Goal: Check status: Check status

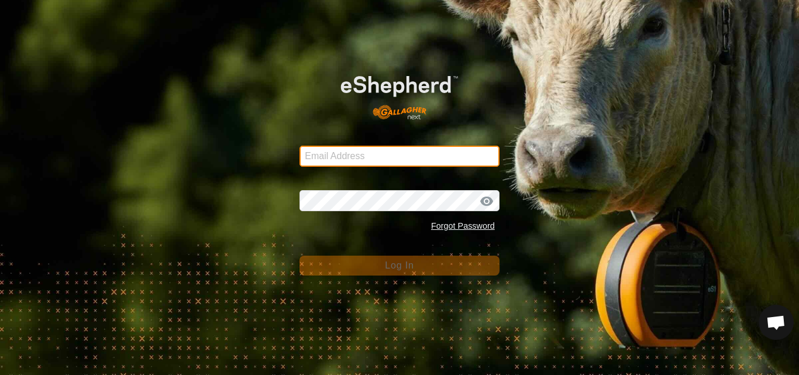
click at [330, 158] on input "Email Address" at bounding box center [399, 156] width 200 height 21
type input "[PERSON_NAME][EMAIL_ADDRESS][DOMAIN_NAME]"
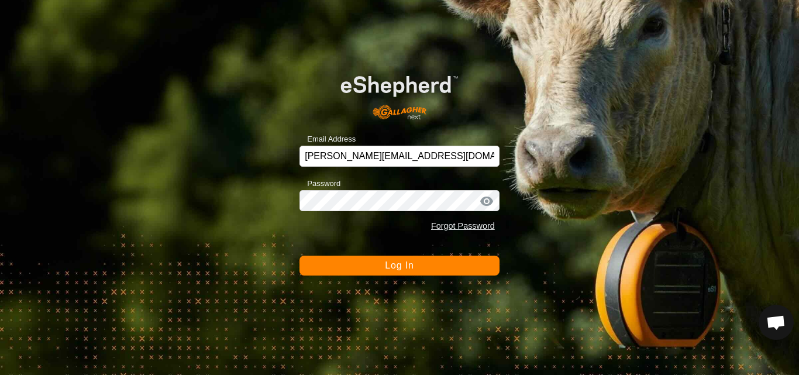
click at [410, 271] on button "Log In" at bounding box center [399, 266] width 200 height 20
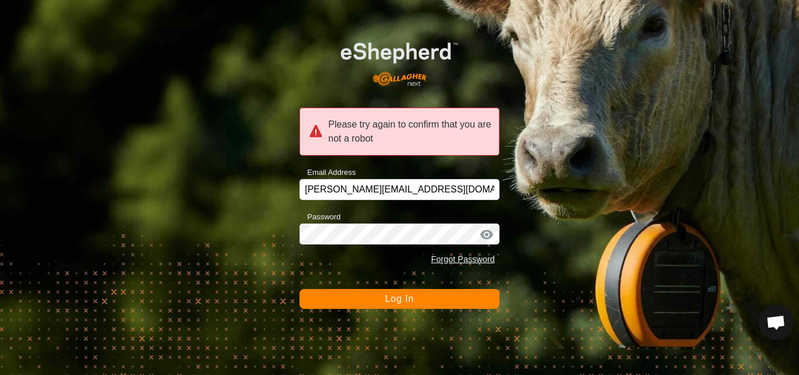
click at [395, 301] on span "Log In" at bounding box center [399, 299] width 29 height 10
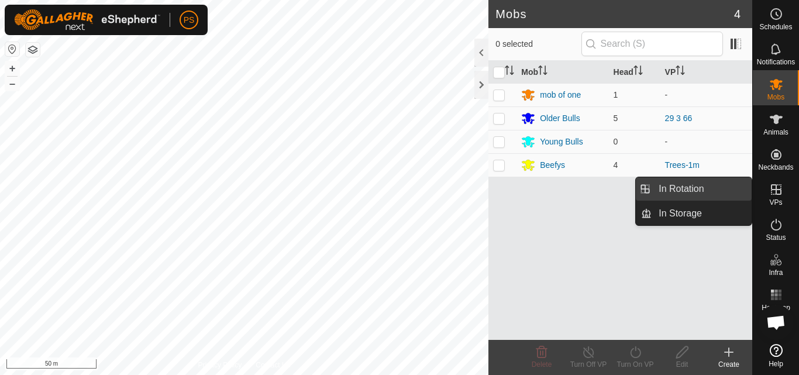
click at [685, 188] on link "In Rotation" at bounding box center [702, 188] width 100 height 23
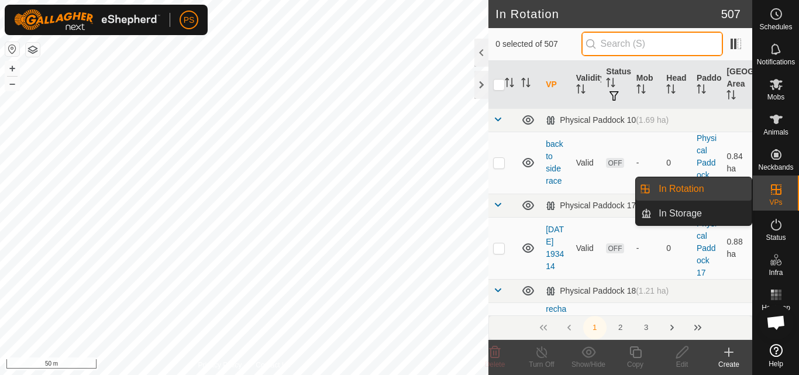
click at [613, 39] on input "text" at bounding box center [652, 44] width 142 height 25
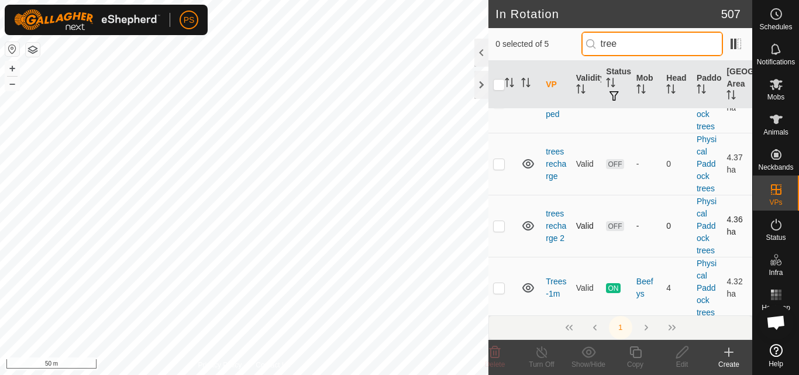
scroll to position [127, 0]
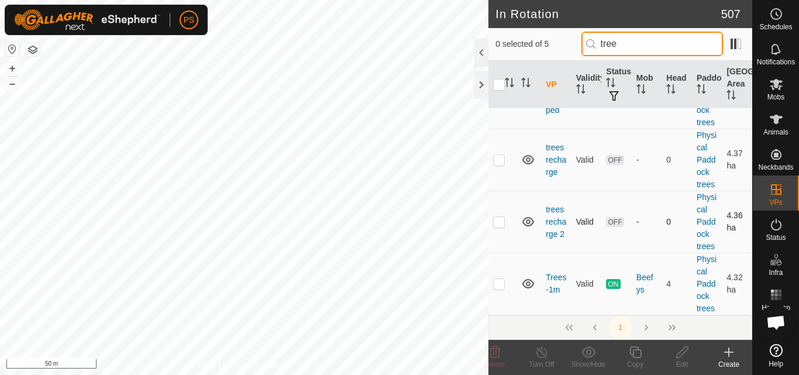
type input "tree"
click at [498, 223] on tbody "Physical Paddock trees (4.42 ha) Trees Valid OFF - 0 Physical Paddock trees 4.3…" at bounding box center [620, 147] width 264 height 333
click at [498, 161] on p-checkbox at bounding box center [499, 159] width 12 height 9
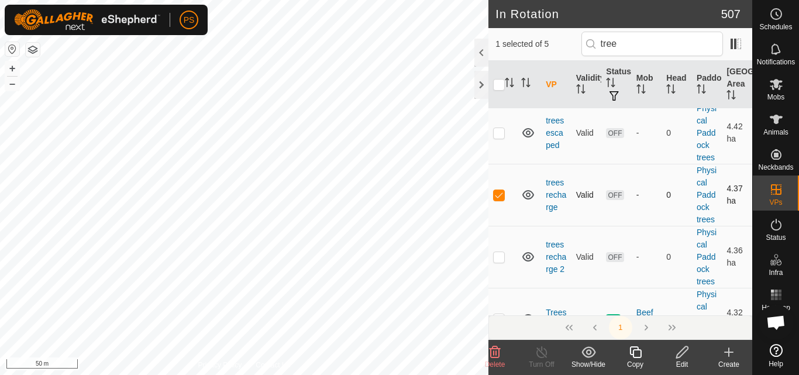
scroll to position [117, 0]
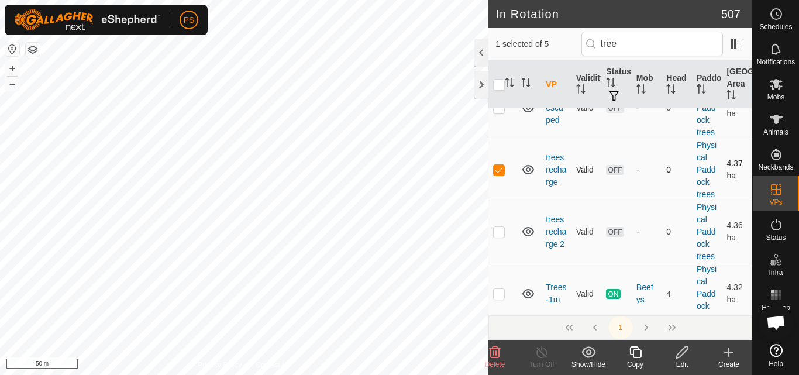
click at [498, 173] on p-checkbox at bounding box center [499, 169] width 12 height 9
checkbox input "false"
click at [500, 233] on p-checkbox at bounding box center [499, 231] width 12 height 9
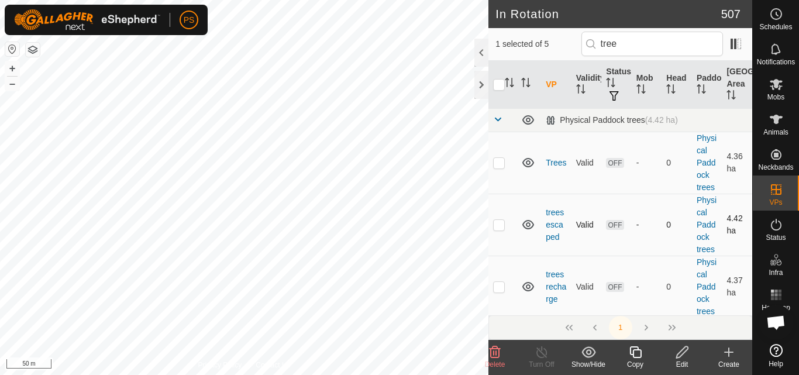
scroll to position [127, 0]
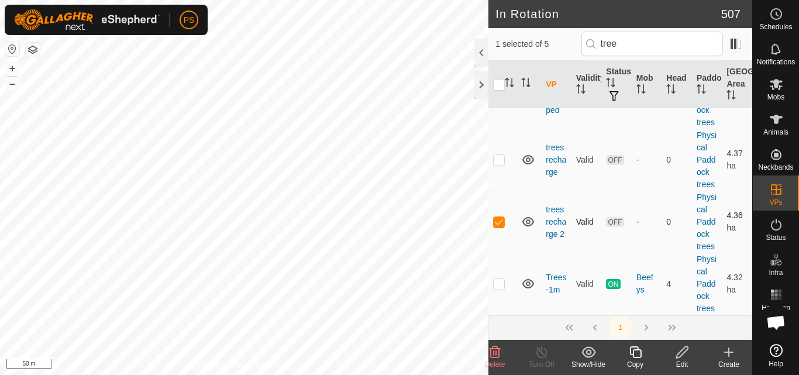
click at [498, 223] on p-checkbox at bounding box center [499, 221] width 12 height 9
checkbox input "false"
click at [498, 161] on p-checkbox at bounding box center [499, 159] width 12 height 9
checkbox input "true"
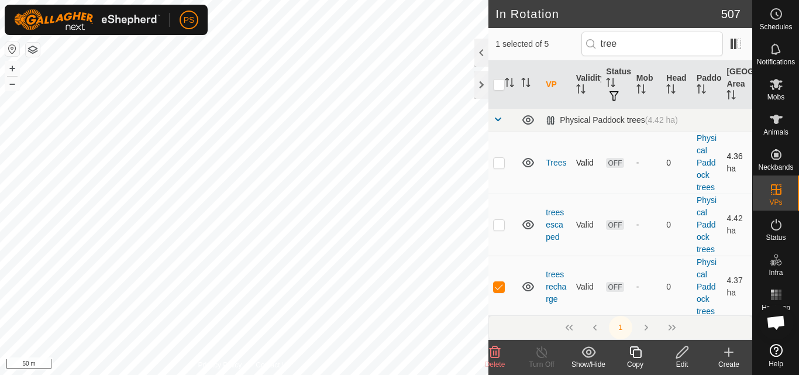
click at [500, 163] on p-checkbox at bounding box center [499, 162] width 12 height 9
checkbox input "false"
click at [498, 289] on p-checkbox at bounding box center [499, 286] width 12 height 9
checkbox input "false"
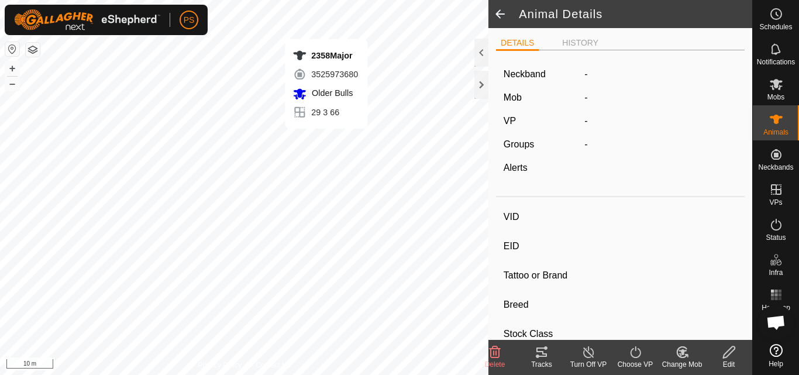
click at [539, 352] on icon at bounding box center [541, 351] width 11 height 9
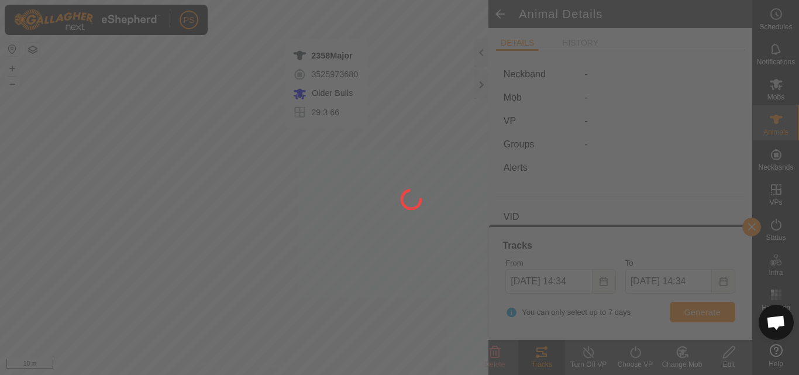
type input "2358Major"
type input "-"
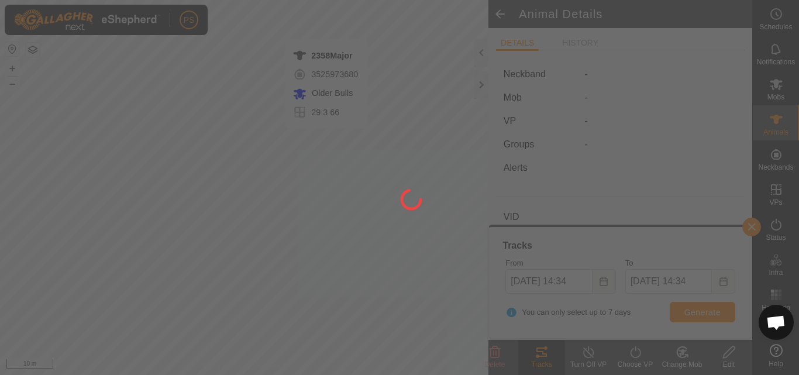
type input "0 kg"
type input "-"
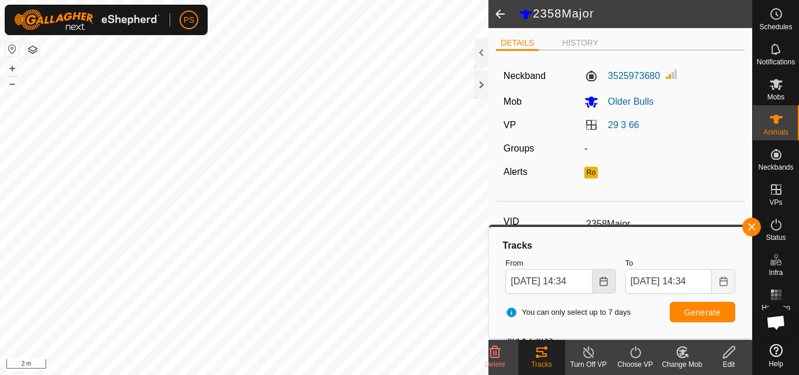
click at [604, 282] on icon "Choose Date" at bounding box center [603, 281] width 9 height 9
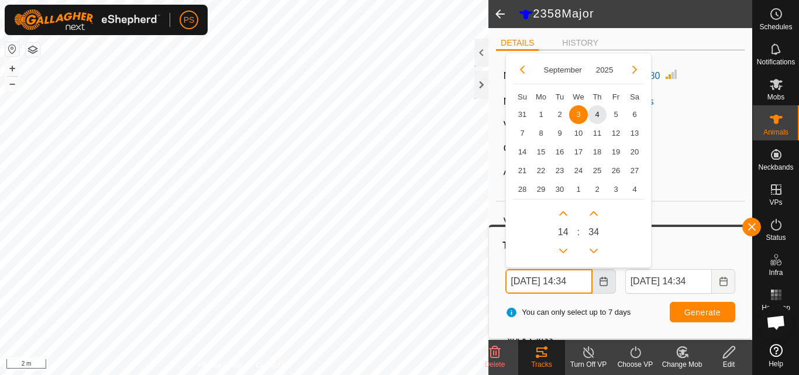
scroll to position [0, 6]
click at [560, 251] on button "Previous Hour" at bounding box center [563, 250] width 19 height 19
click at [561, 251] on span "Previous Hour" at bounding box center [561, 251] width 0 height 0
click at [560, 251] on button "Previous Hour" at bounding box center [563, 250] width 19 height 19
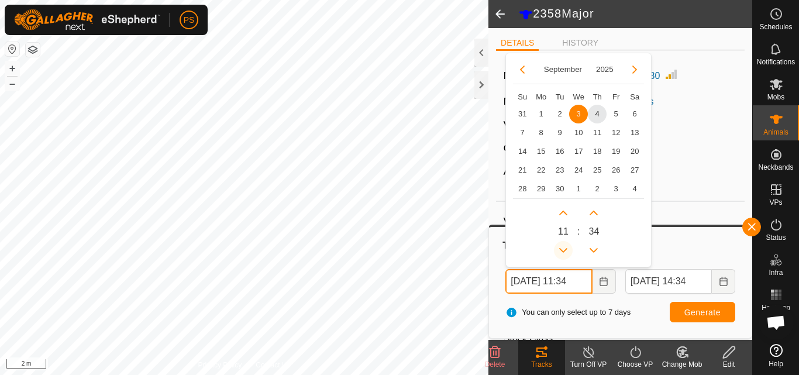
click at [560, 251] on button "Previous Hour" at bounding box center [563, 250] width 19 height 19
click at [596, 112] on span "4" at bounding box center [597, 114] width 19 height 19
type input "[DATE] 10:34"
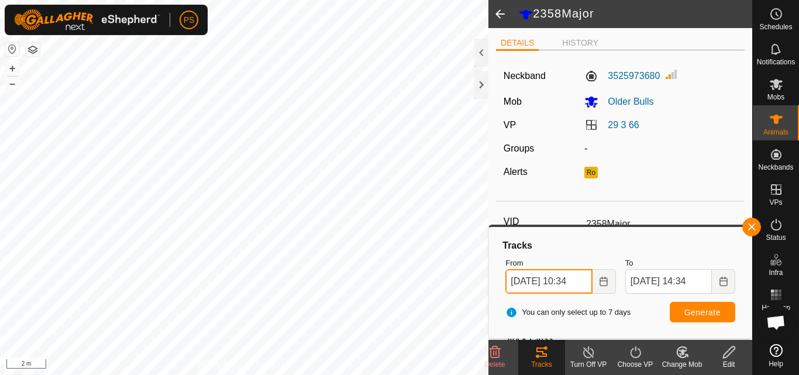
scroll to position [0, 6]
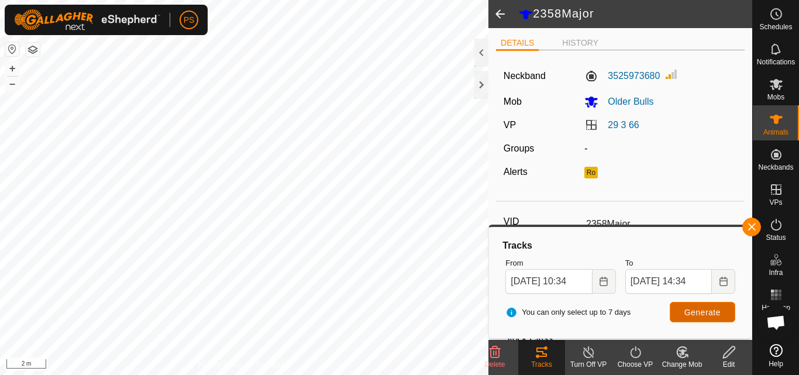
click at [708, 312] on span "Generate" at bounding box center [702, 312] width 36 height 9
click at [749, 225] on button "button" at bounding box center [751, 227] width 19 height 19
